Goal: Task Accomplishment & Management: Manage account settings

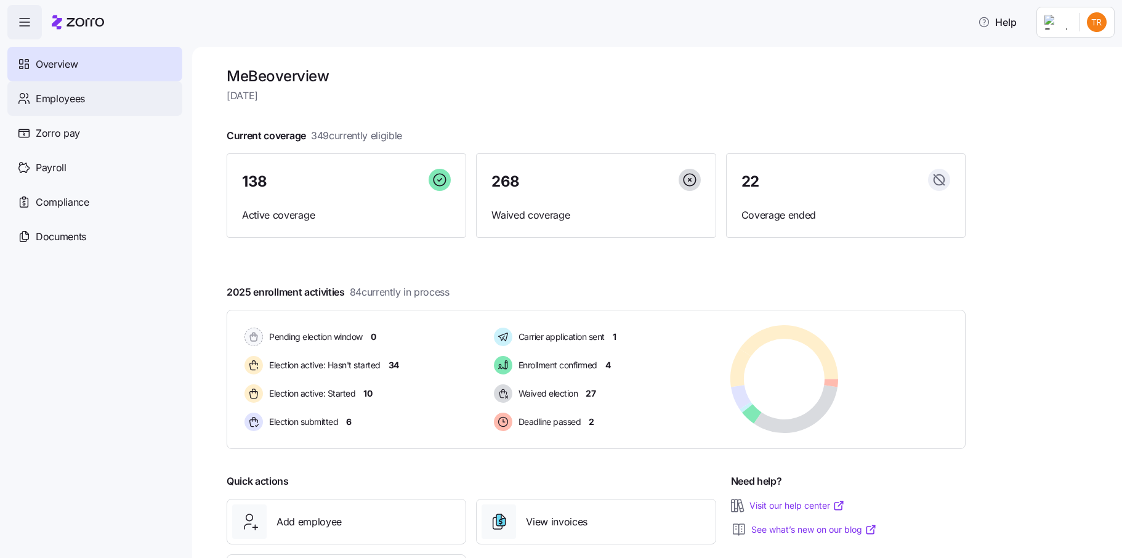
click at [65, 100] on span "Employees" at bounding box center [60, 98] width 49 height 15
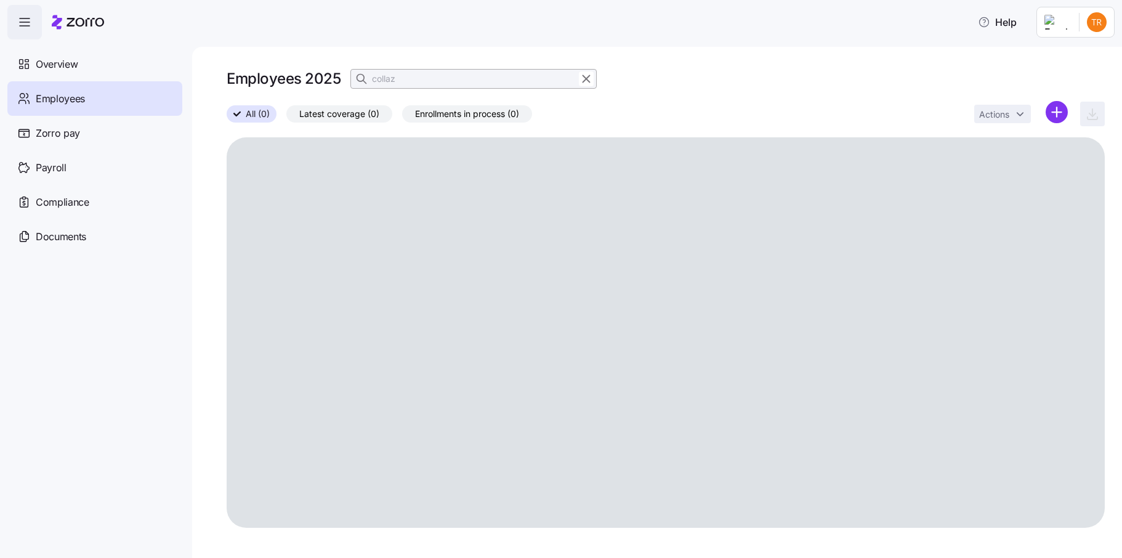
drag, startPoint x: 586, startPoint y: 81, endPoint x: 572, endPoint y: 81, distance: 13.6
click at [586, 81] on icon "button" at bounding box center [587, 78] width 14 height 15
click at [367, 77] on icon "button" at bounding box center [363, 79] width 12 height 12
click at [402, 79] on input at bounding box center [474, 79] width 246 height 20
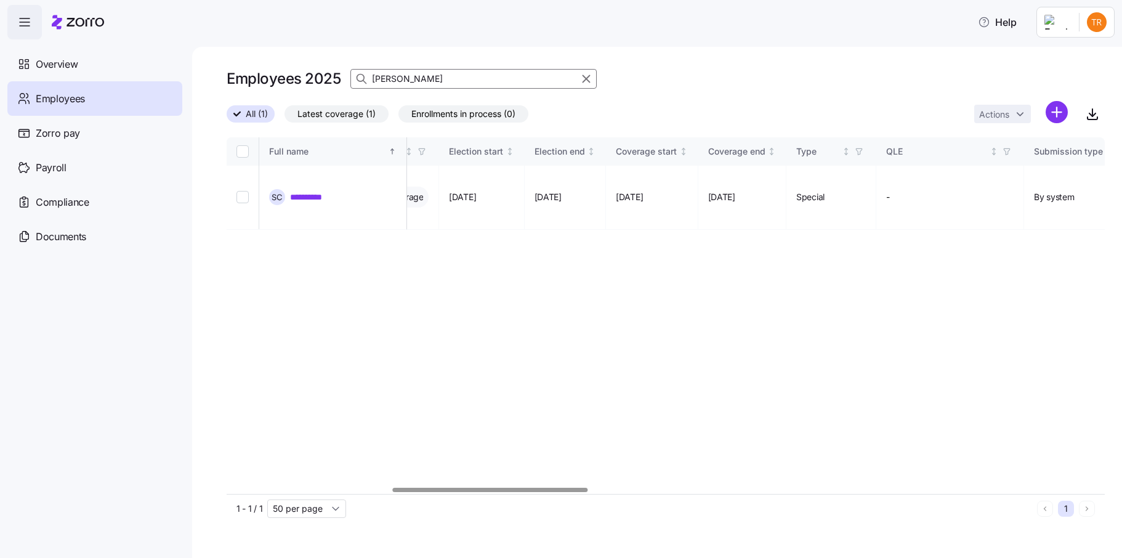
scroll to position [0, 615]
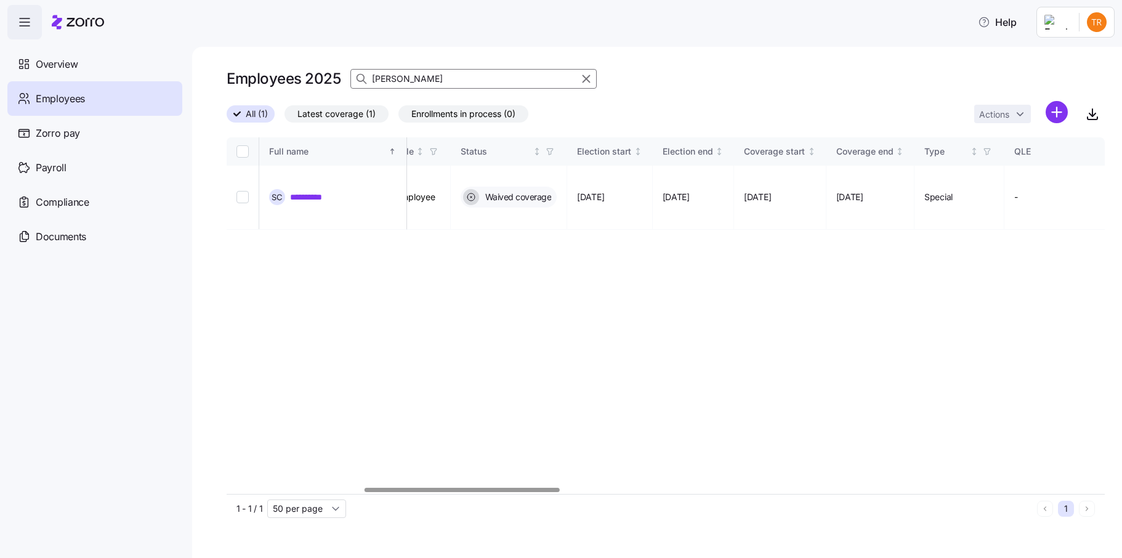
click at [522, 488] on div at bounding box center [462, 490] width 195 height 4
type input "[PERSON_NAME]"
click at [243, 191] on input "Select record 1" at bounding box center [243, 197] width 12 height 12
checkbox input "true"
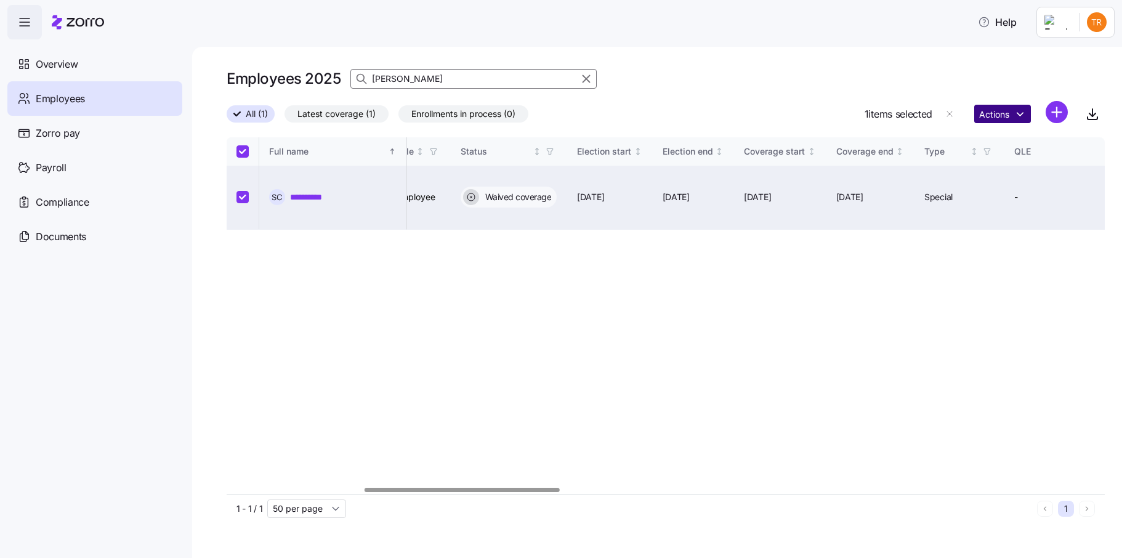
click at [987, 115] on html "**********" at bounding box center [561, 275] width 1122 height 551
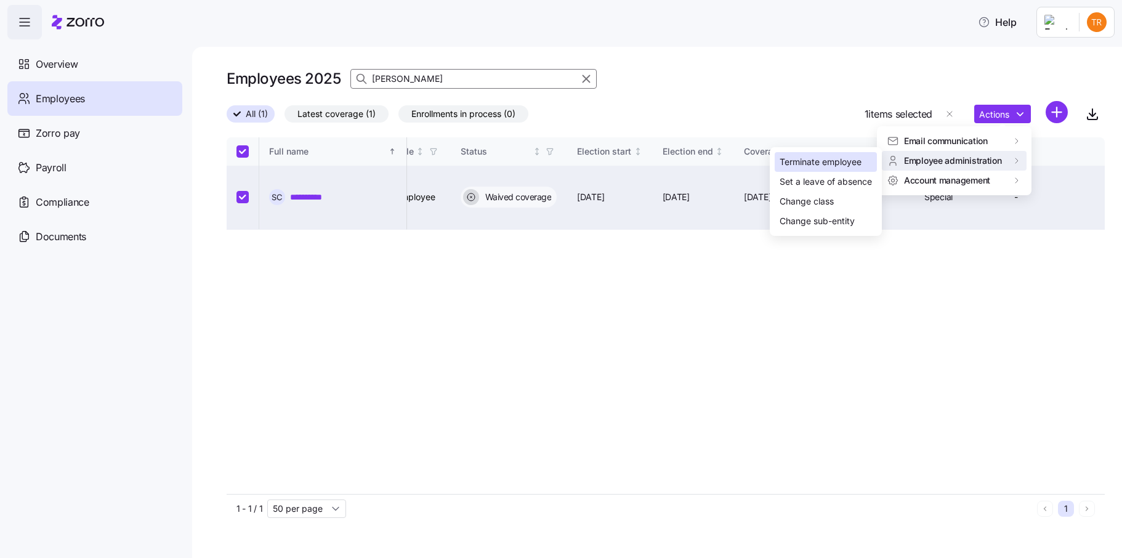
click at [821, 158] on div "Terminate employee" at bounding box center [821, 162] width 82 height 14
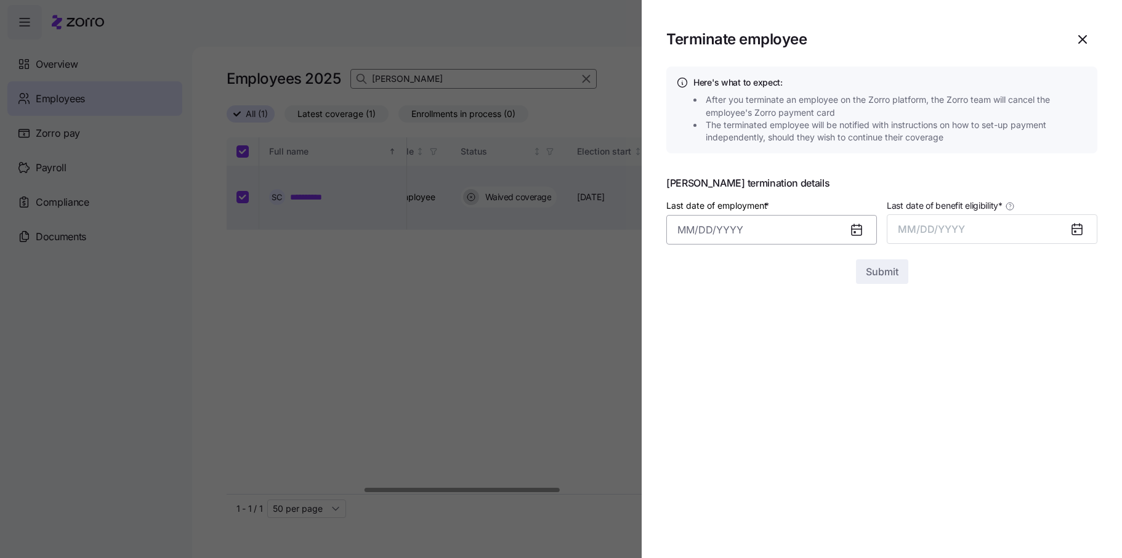
click at [714, 230] on input "Last date of employment *" at bounding box center [772, 230] width 211 height 30
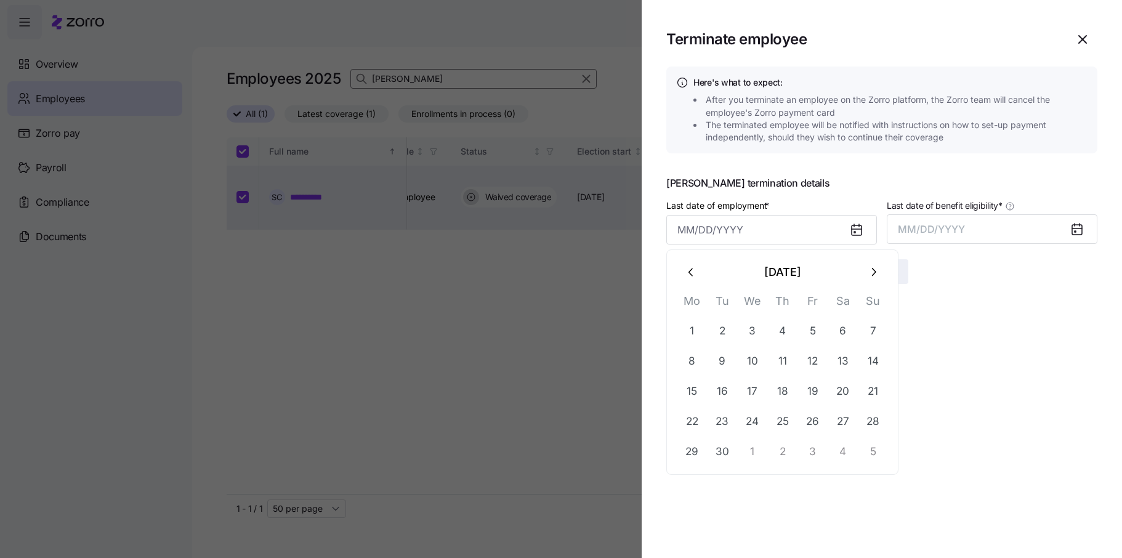
click at [871, 277] on icon "button" at bounding box center [874, 273] width 14 height 14
click at [816, 331] on button "3" at bounding box center [813, 332] width 30 height 30
type input "[DATE]"
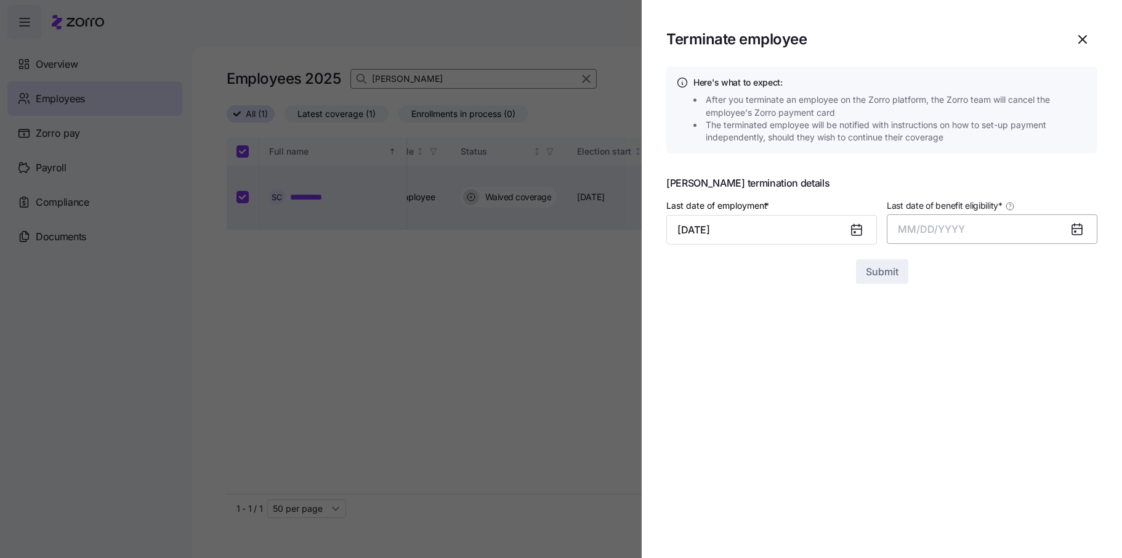
click at [936, 230] on span "MM/DD/YYYY" at bounding box center [931, 229] width 67 height 12
click at [939, 394] on button "Oct" at bounding box center [933, 398] width 70 height 30
click at [882, 271] on span "Submit" at bounding box center [882, 271] width 33 height 15
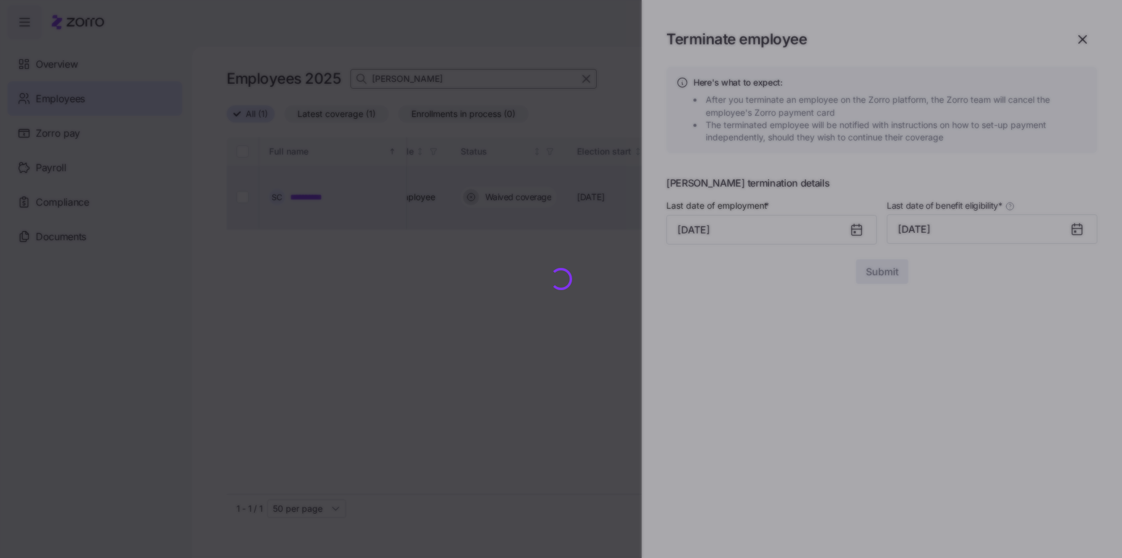
checkbox input "false"
